Goal: Task Accomplishment & Management: Use online tool/utility

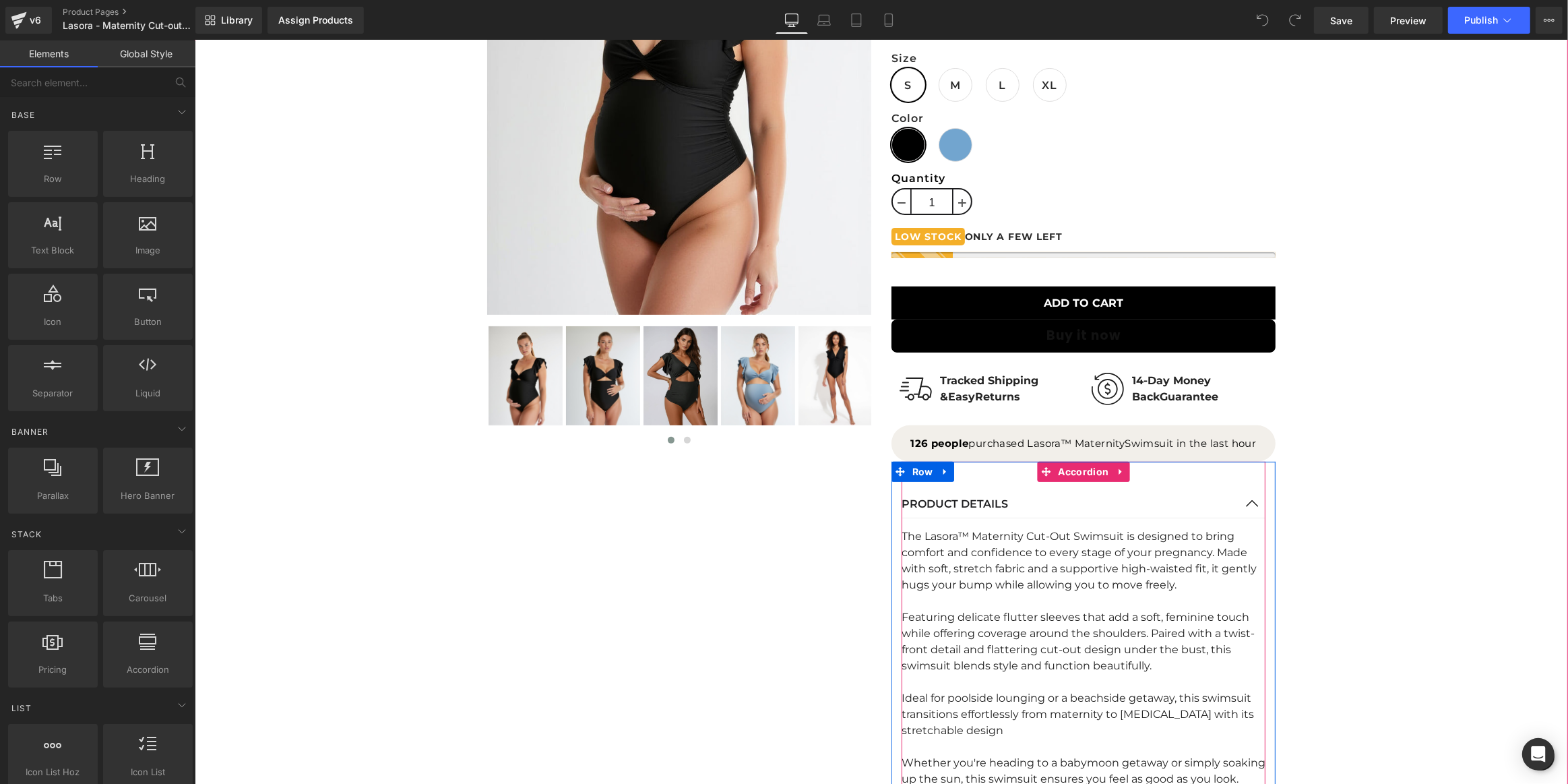
scroll to position [796, 0]
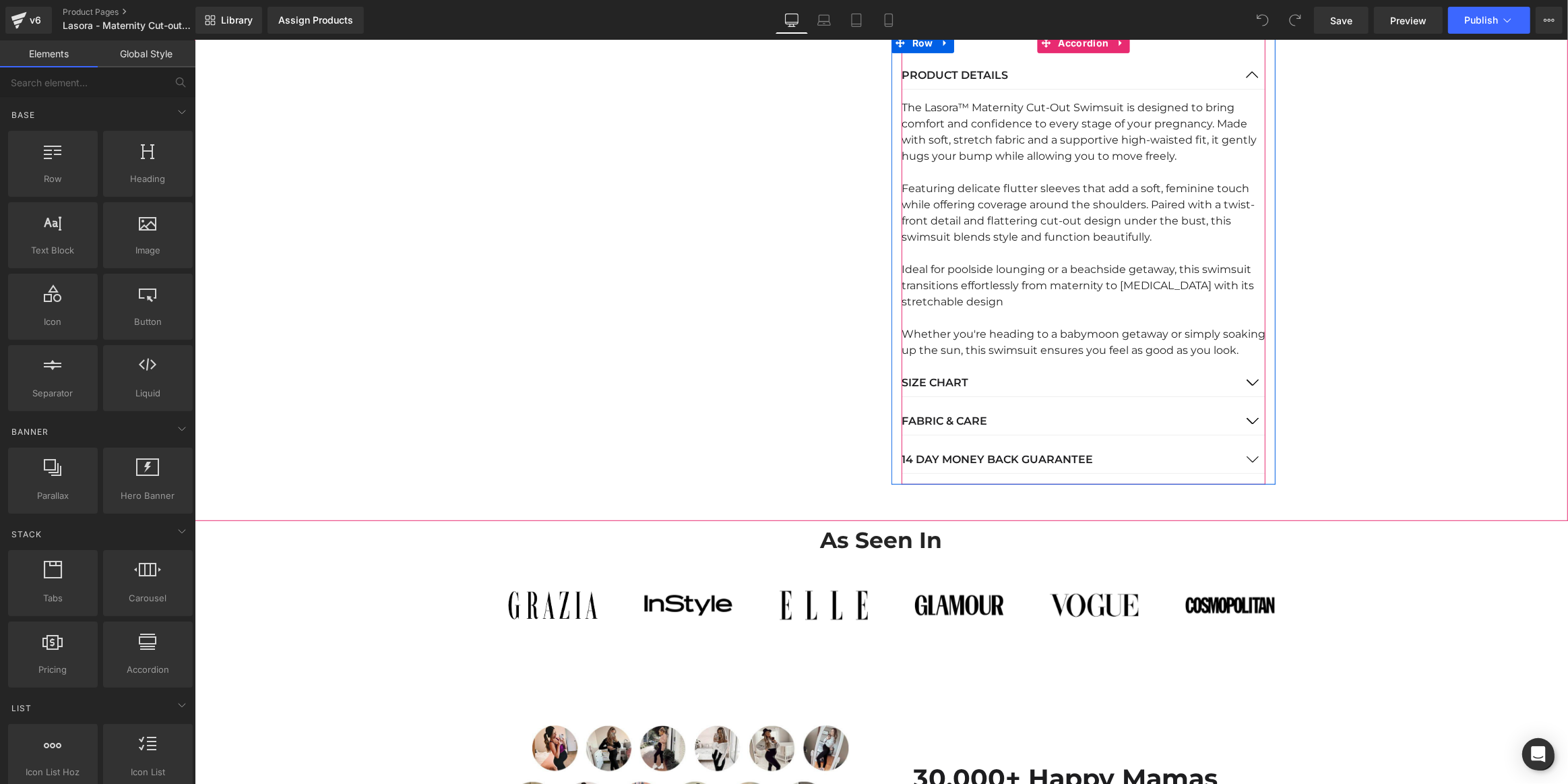
click at [1249, 380] on button "button" at bounding box center [1252, 382] width 27 height 27
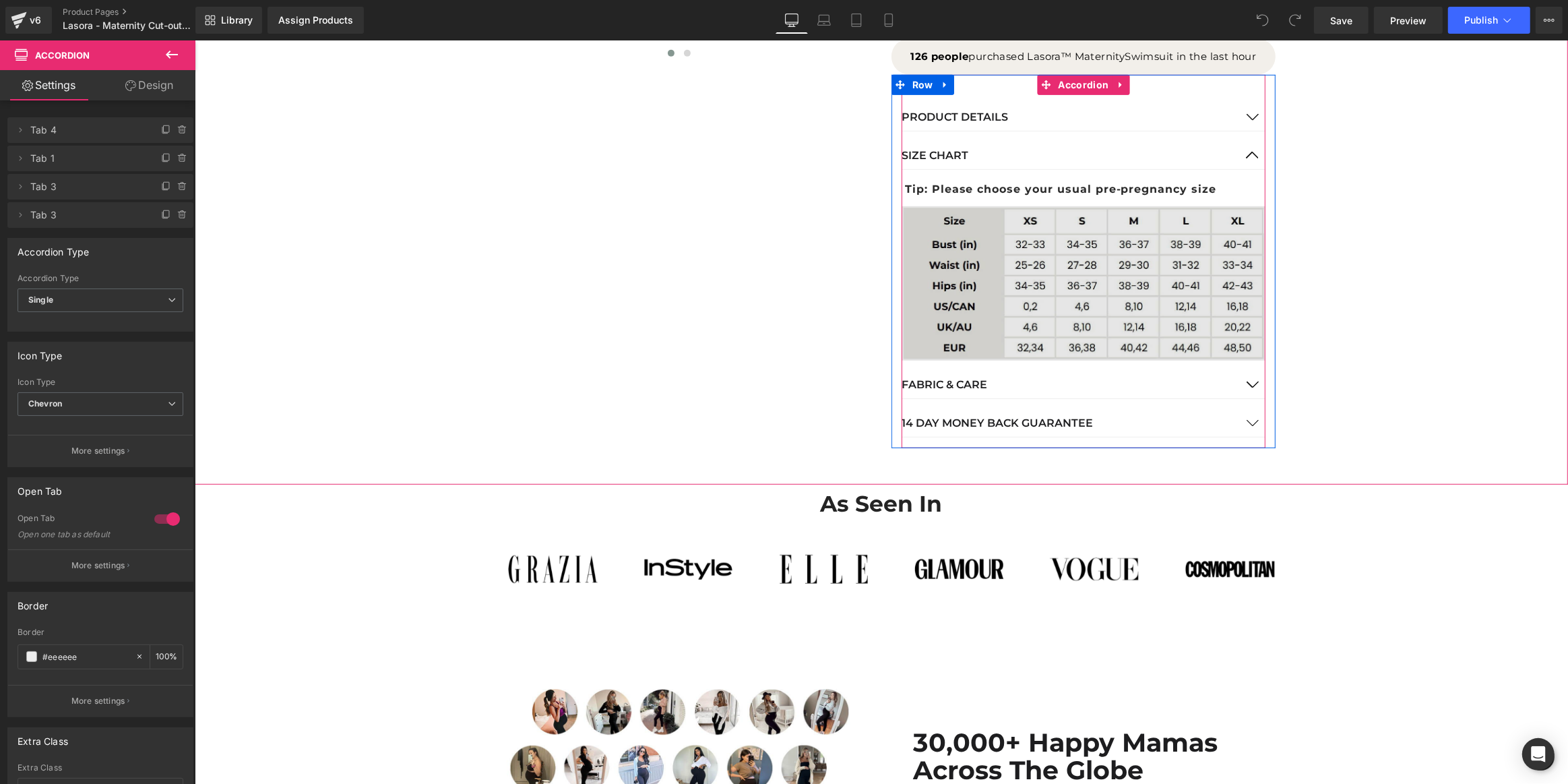
scroll to position [612, 0]
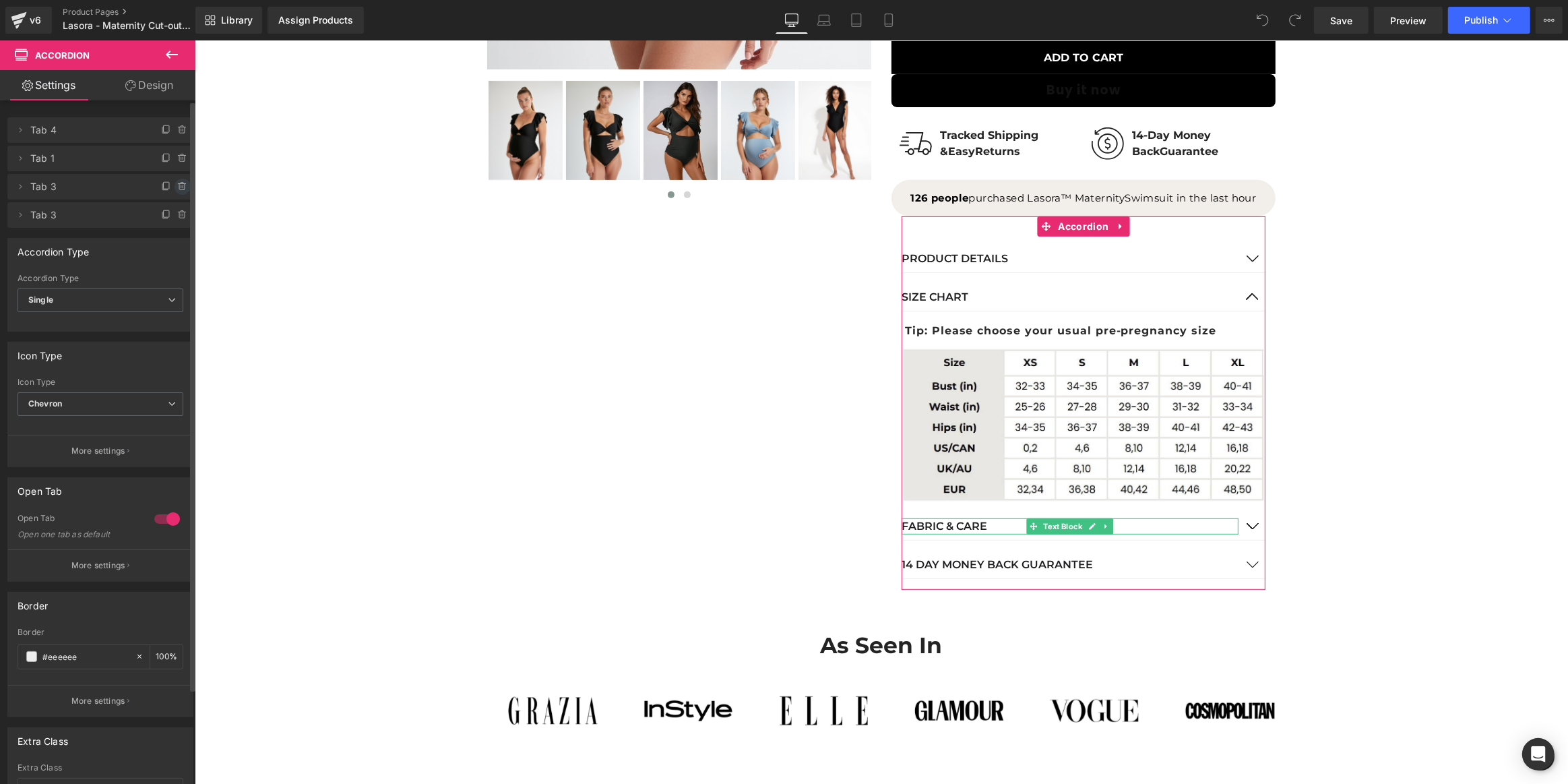
click at [178, 181] on icon at bounding box center [182, 187] width 11 height 11
click at [124, 182] on button "Cancel" at bounding box center [120, 188] width 45 height 18
click at [177, 156] on icon at bounding box center [182, 158] width 11 height 11
click at [164, 156] on button "Delete" at bounding box center [168, 159] width 43 height 18
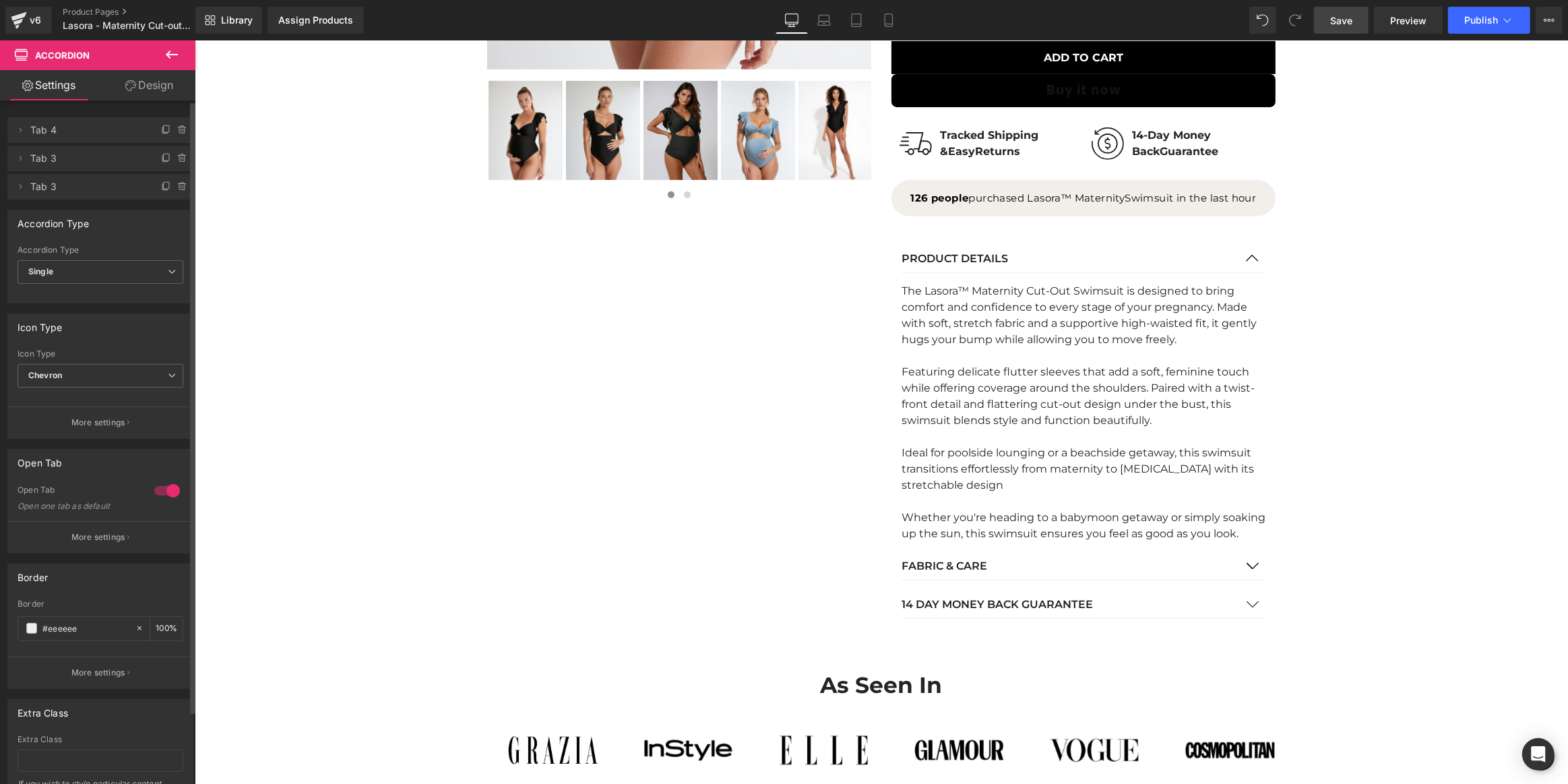
drag, startPoint x: 1352, startPoint y: 18, endPoint x: 1224, endPoint y: 222, distance: 240.8
click at [1352, 18] on span "Save" at bounding box center [1340, 20] width 22 height 14
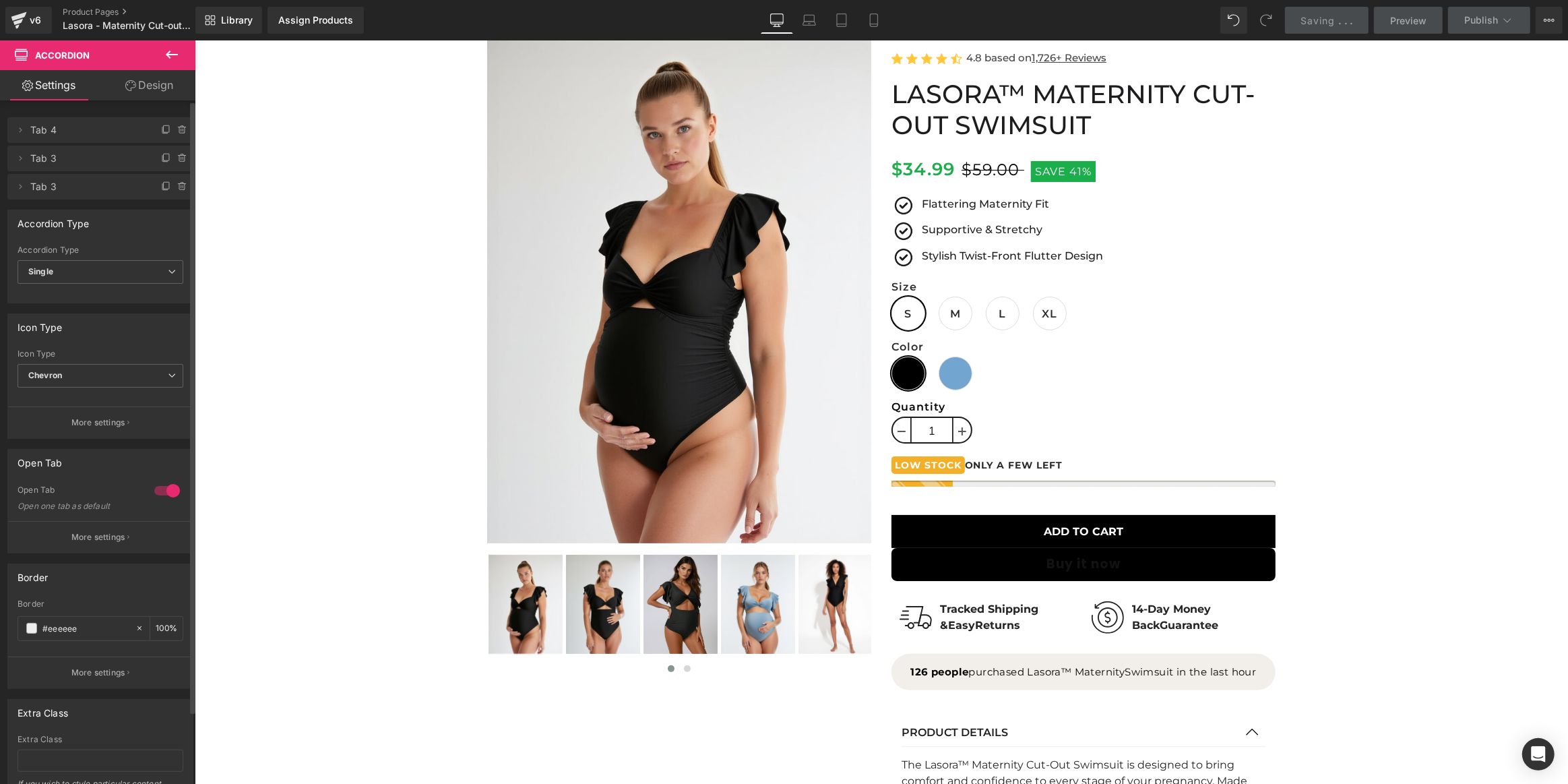
scroll to position [0, 0]
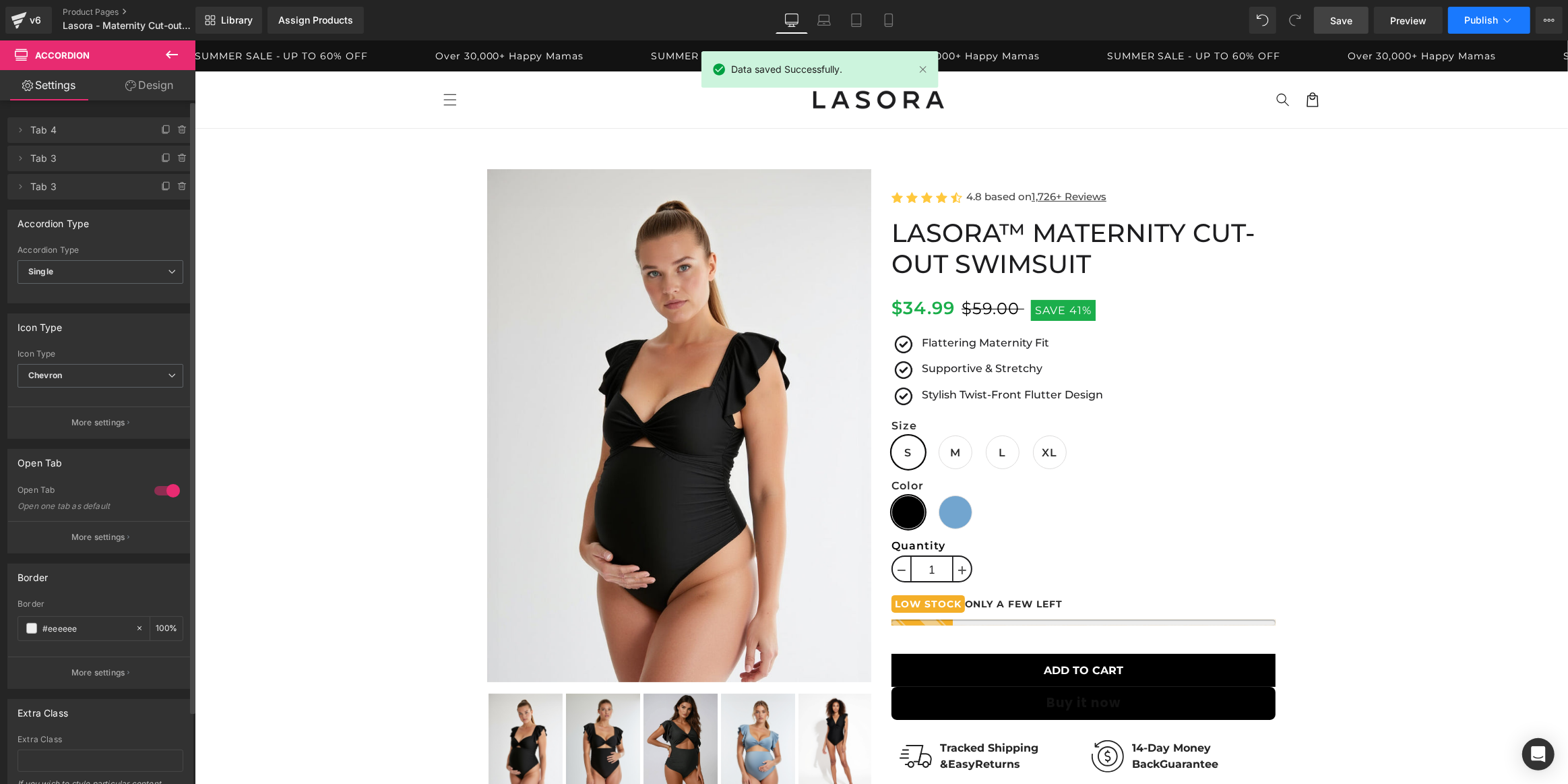
click at [1490, 17] on span "Publish" at bounding box center [1481, 20] width 34 height 11
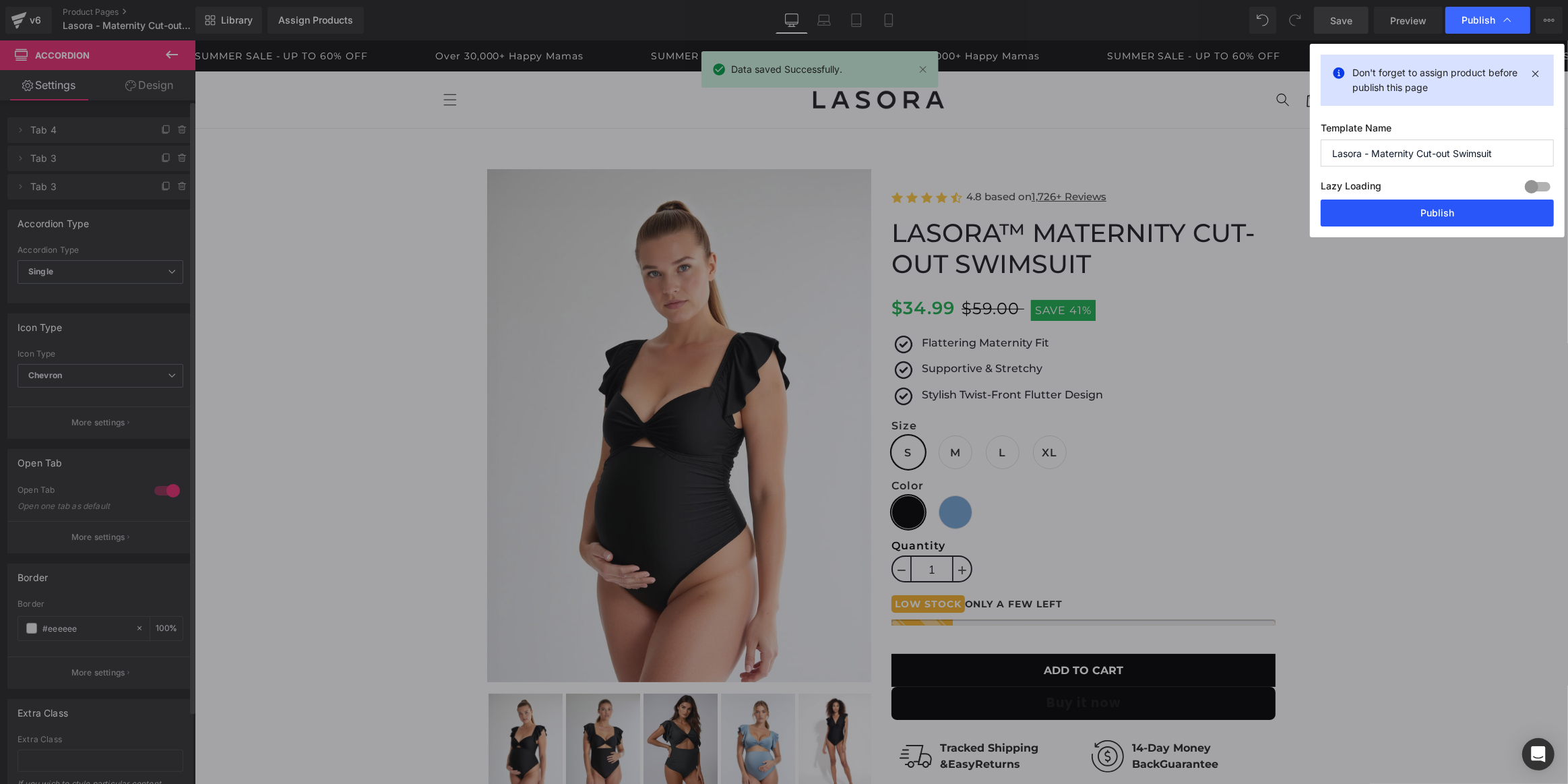
click at [1445, 207] on button "Publish" at bounding box center [1437, 212] width 233 height 27
